Goal: Complete application form

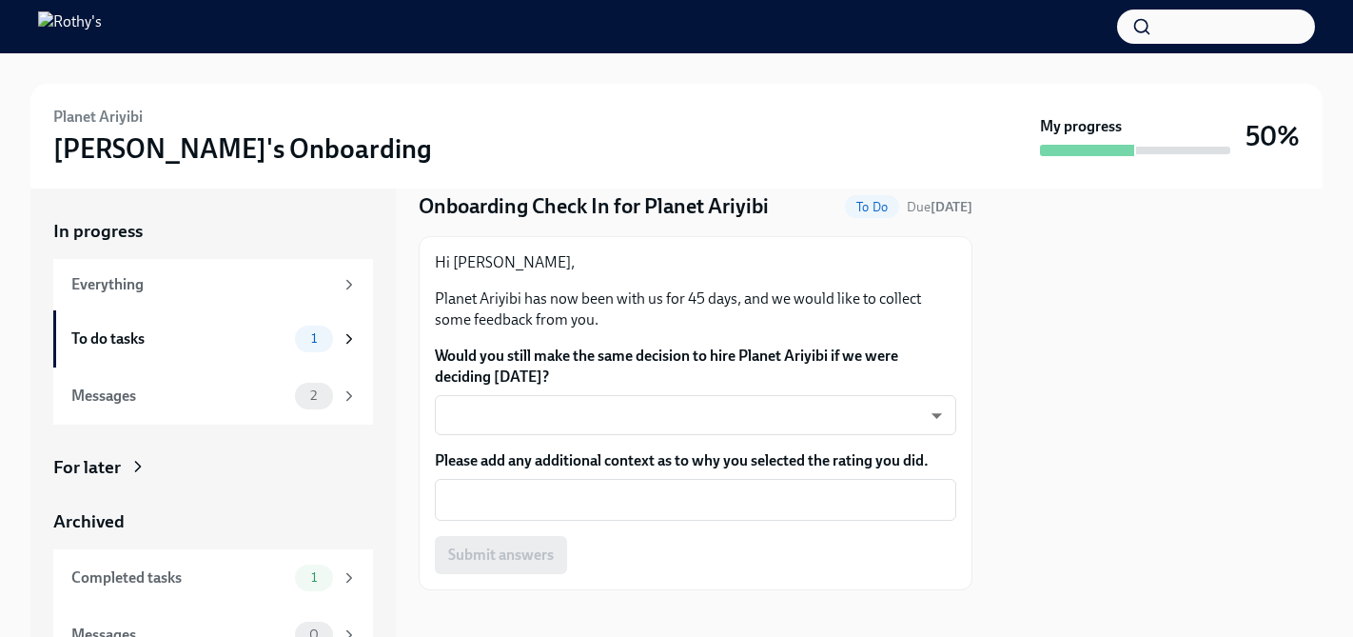
scroll to position [67, 0]
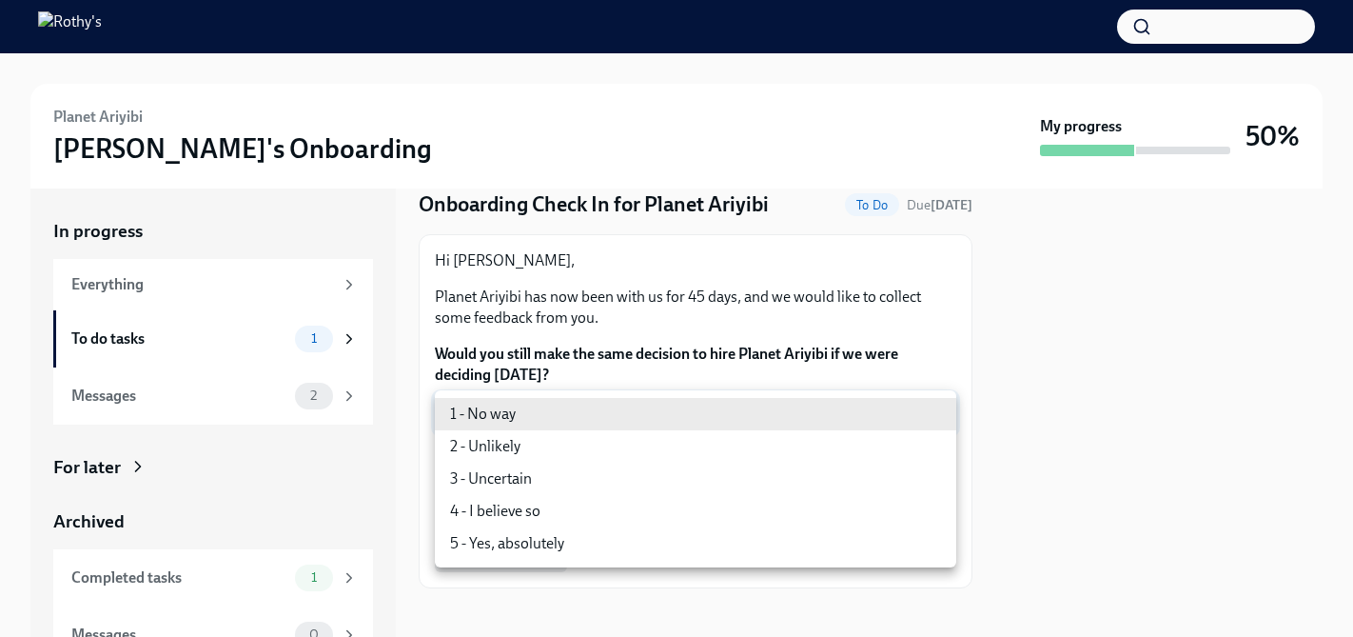
click at [591, 421] on body "Planet [PERSON_NAME]'s Onboarding My progress 50% In progress Everything To do …" at bounding box center [676, 318] width 1353 height 637
click at [542, 540] on li "5 - Yes, absolutely" at bounding box center [695, 543] width 521 height 32
type input "ecD3jUuAv"
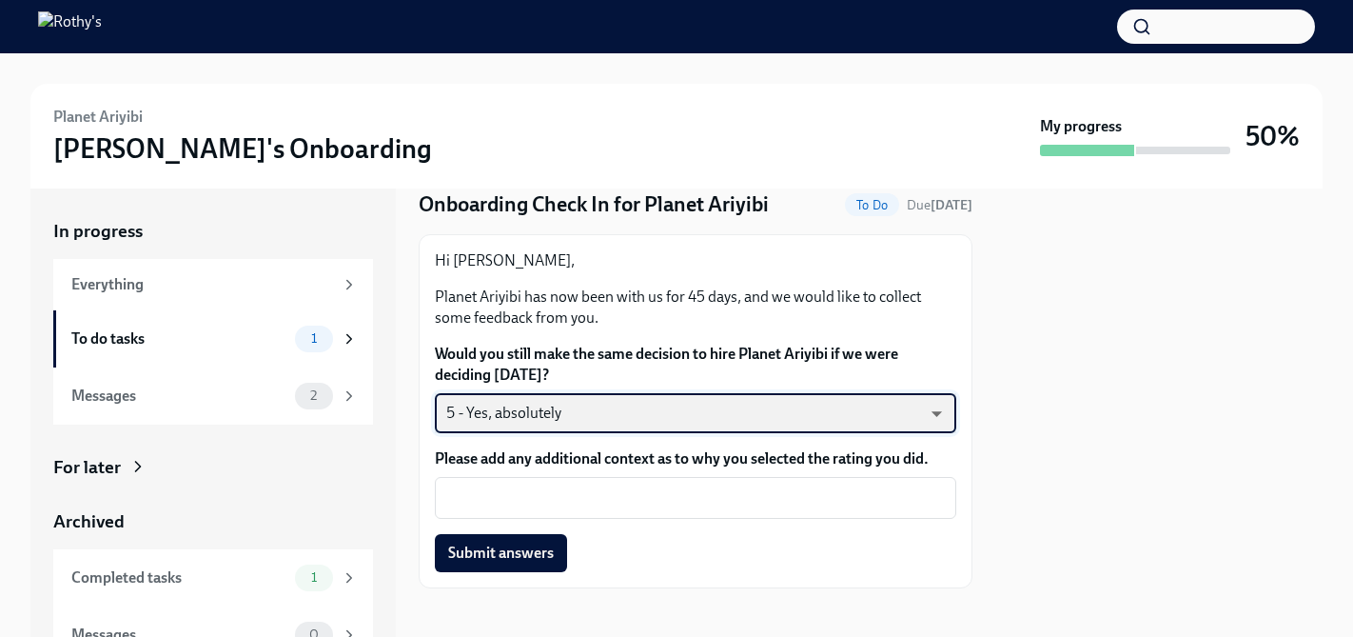
scroll to position [79, 0]
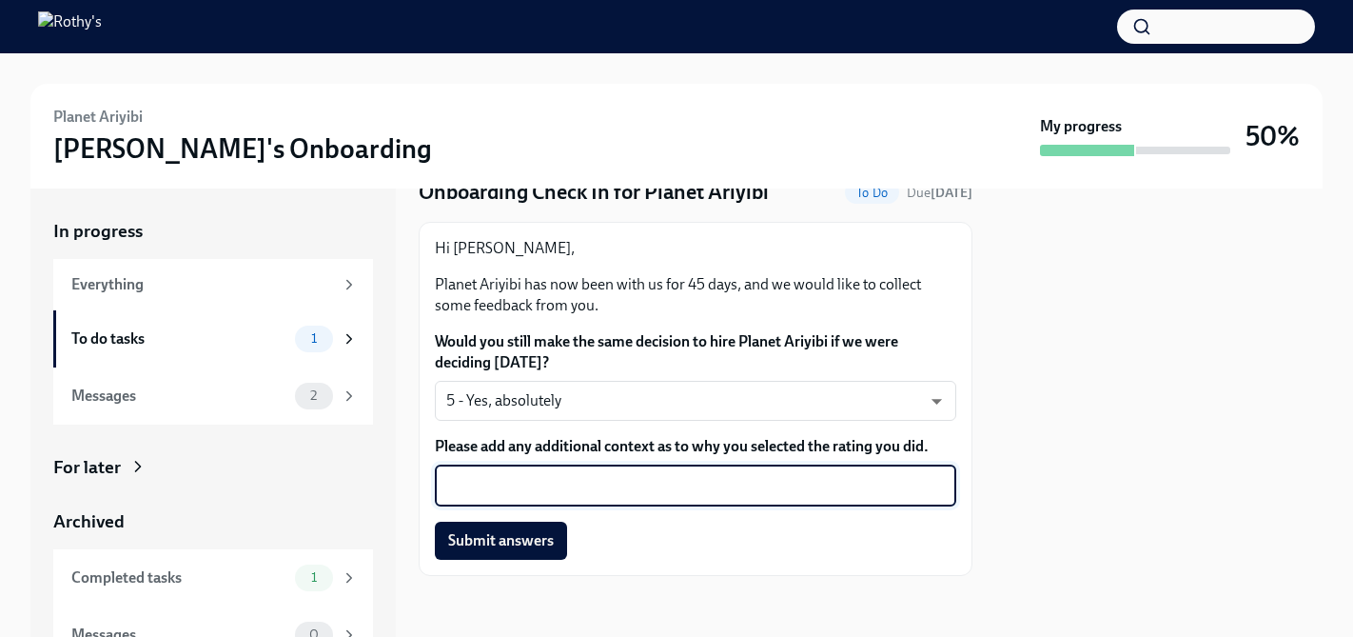
click at [567, 486] on textarea "Please add any additional context as to why you selected the rating you did." at bounding box center [695, 485] width 499 height 23
click at [647, 492] on textarea "Planet since they have joined ouir team." at bounding box center [695, 485] width 499 height 23
click at [657, 492] on textarea "Planet since they have joined ouir team." at bounding box center [695, 485] width 499 height 23
click at [746, 494] on textarea "Planet since they have joined our team." at bounding box center [695, 485] width 499 height 23
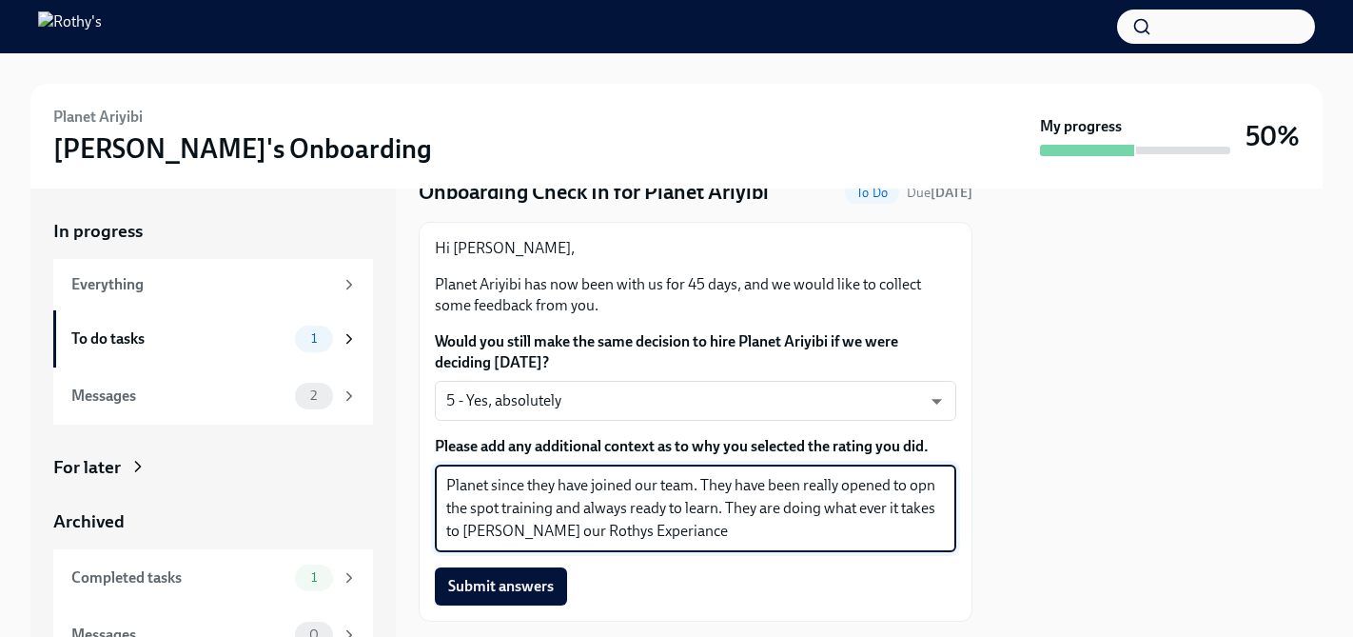
click at [600, 531] on textarea "Planet since they have joined our team. They have been really opened to opn the…" at bounding box center [695, 508] width 499 height 69
click at [556, 534] on textarea "Planet since they have joined our team. They have been really opened to opn the…" at bounding box center [695, 508] width 499 height 69
click at [706, 540] on textarea "Planet since they have joined our team. They have been really opened to opn the…" at bounding box center [695, 508] width 499 height 69
click at [472, 538] on textarea "Planet since they have joined our team. They have been really opened to opn the…" at bounding box center [695, 508] width 499 height 69
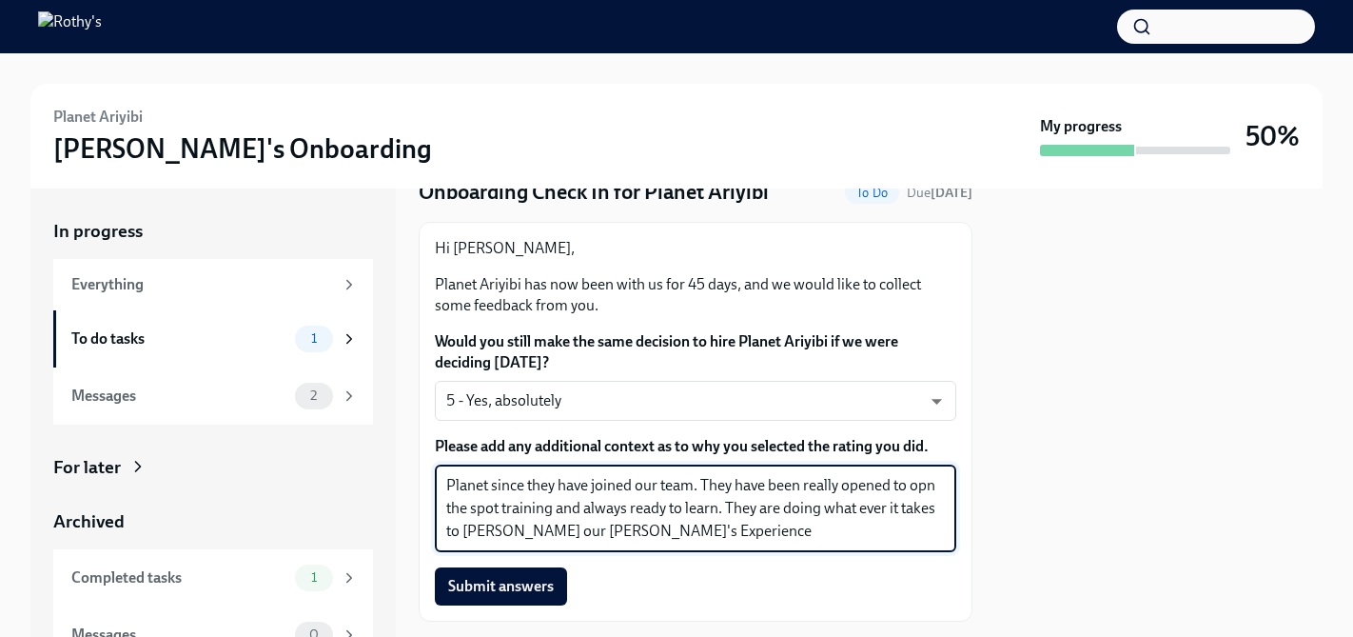
click at [472, 538] on textarea "Planet since they have joined our team. They have been really opened to opn the…" at bounding box center [695, 508] width 499 height 69
click at [754, 540] on textarea "Planet since they have joined our team. They have been really opened to opn the…" at bounding box center [695, 508] width 499 height 69
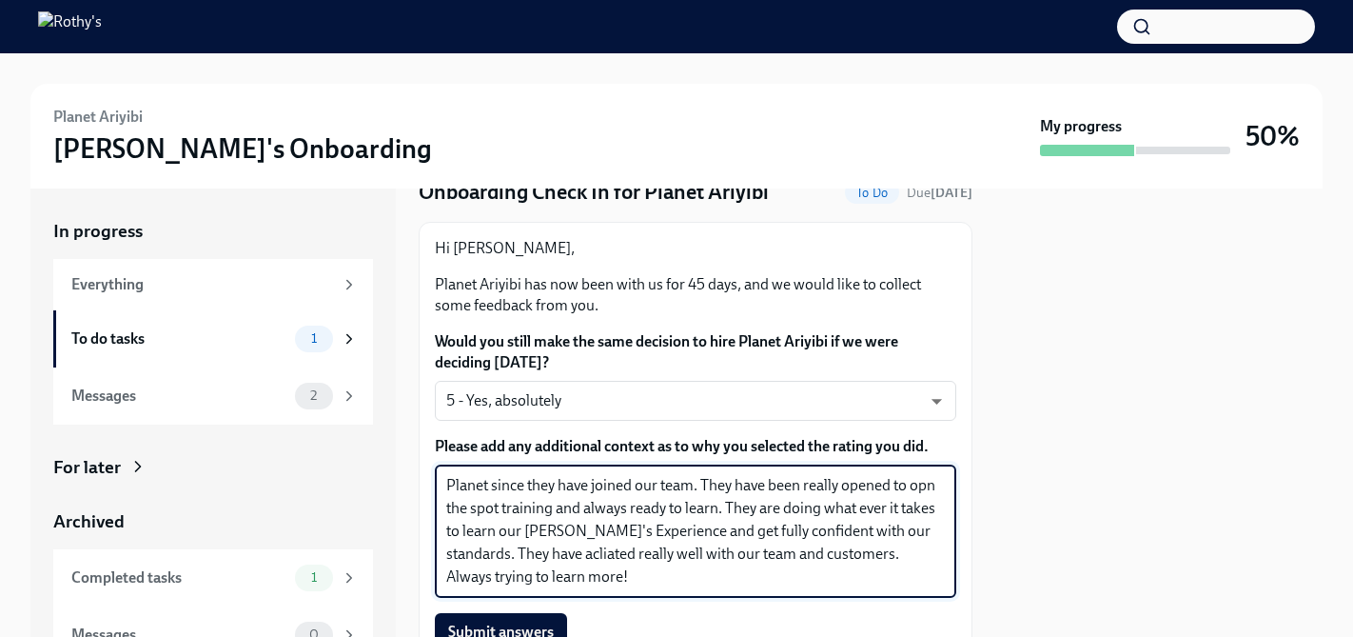
click at [542, 556] on textarea "Planet since they have joined our team. They have been really opened to opn the…" at bounding box center [695, 531] width 499 height 114
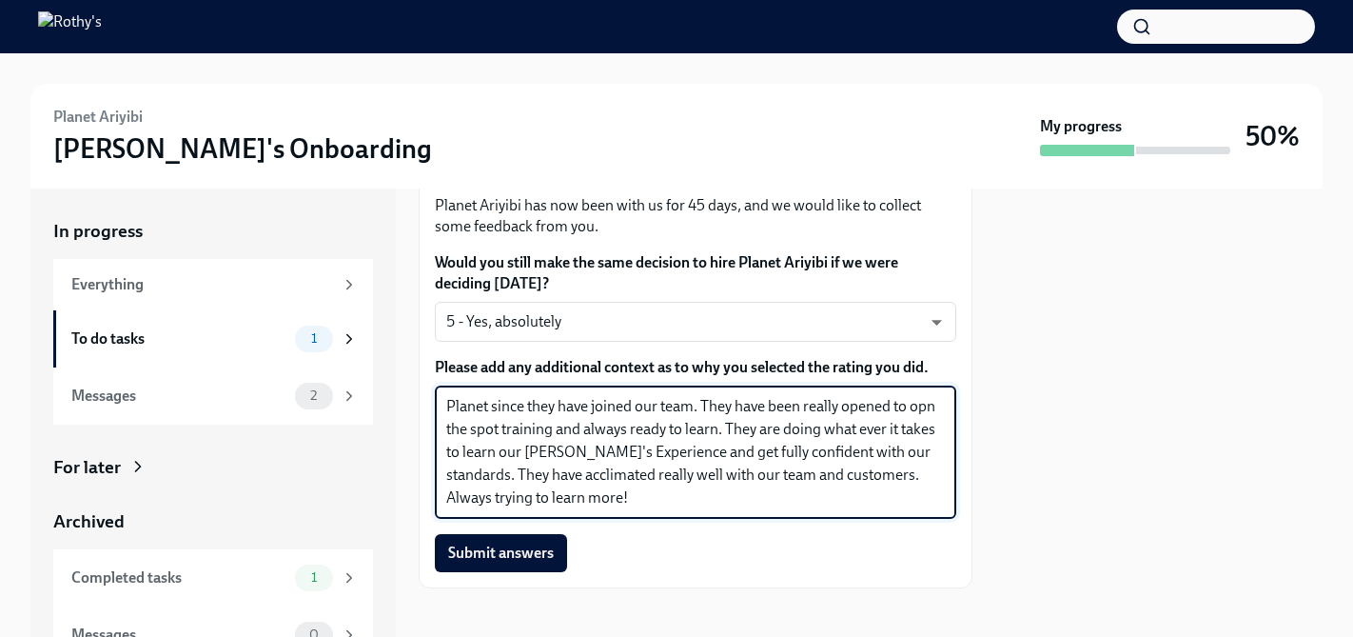
scroll to position [170, 0]
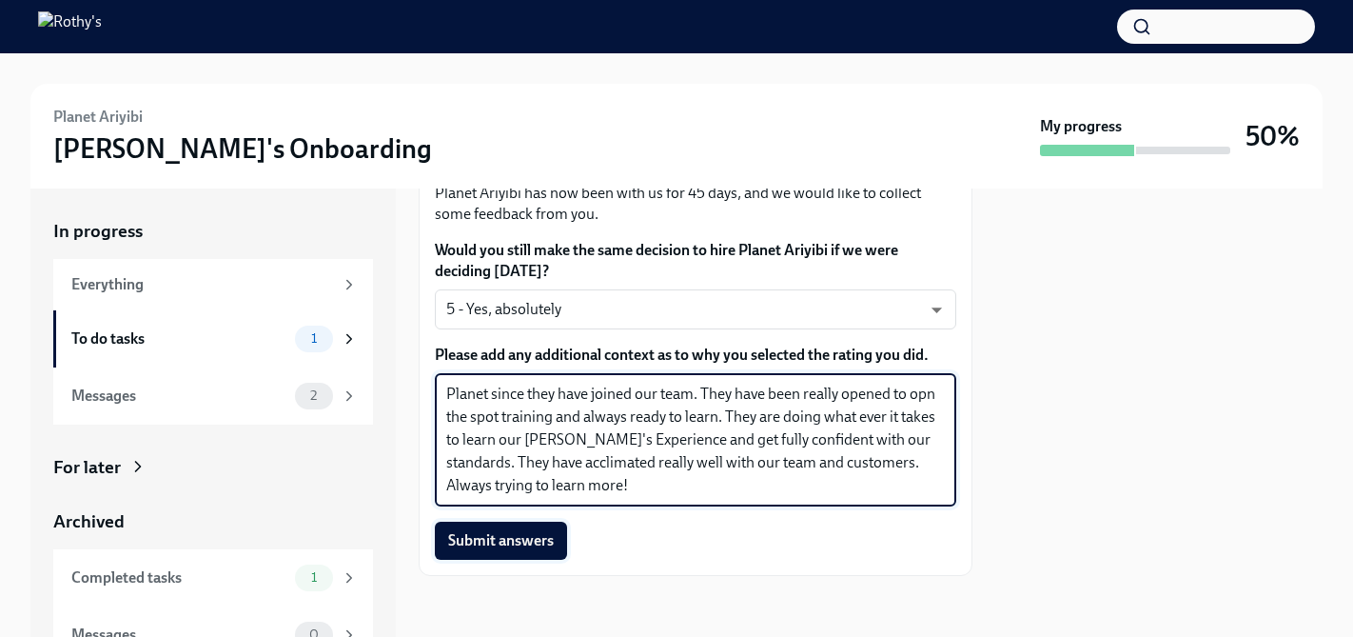
type textarea "Planet since they have joined our team. They have been really opened to opn the…"
click at [523, 544] on span "Submit answers" at bounding box center [501, 540] width 106 height 19
